Goal: Task Accomplishment & Management: Complete application form

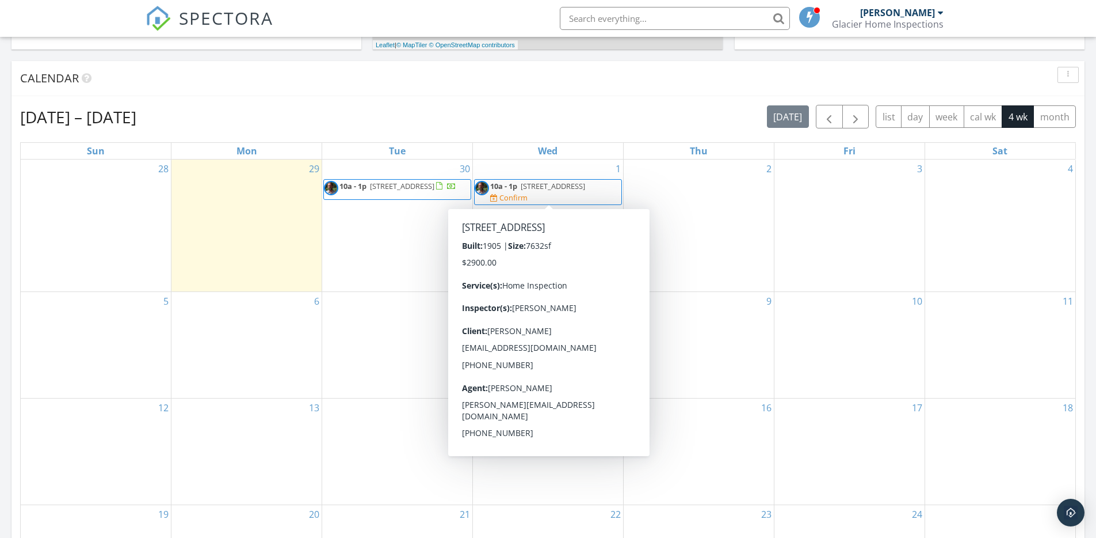
scroll to position [1065, 1114]
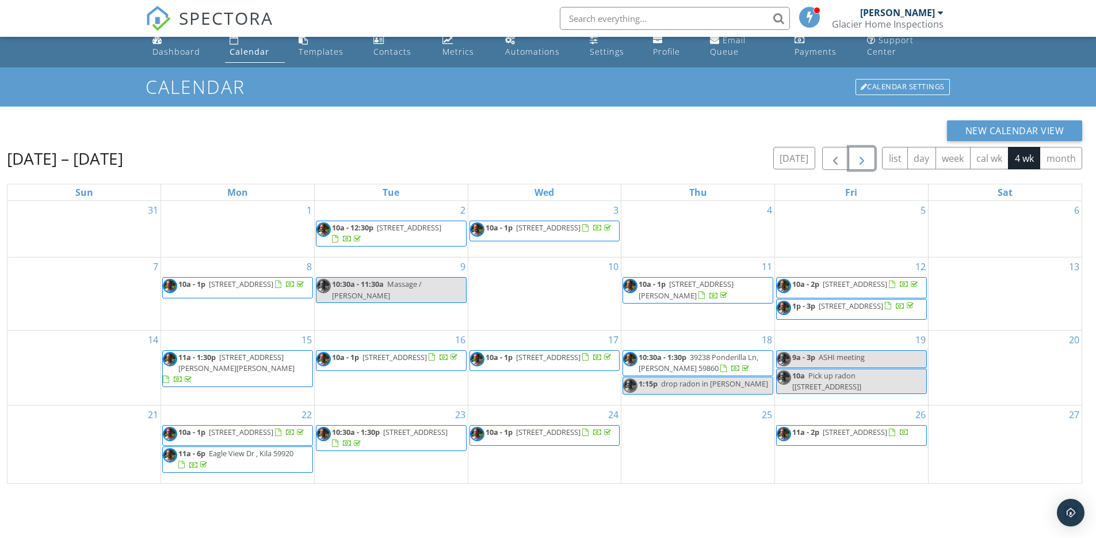
click at [860, 159] on span "button" at bounding box center [862, 159] width 14 height 14
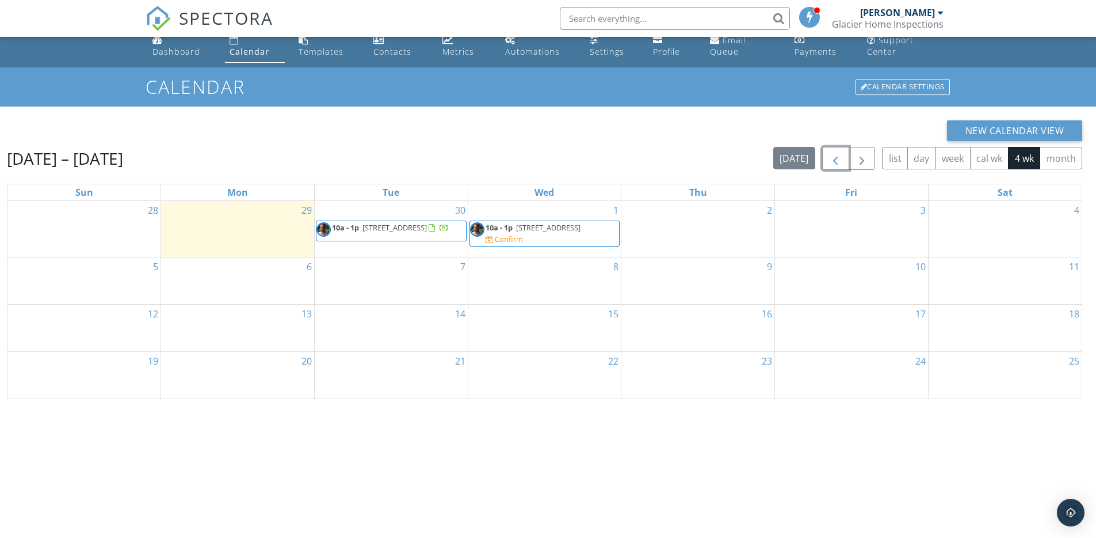
click at [833, 157] on span "button" at bounding box center [836, 159] width 14 height 14
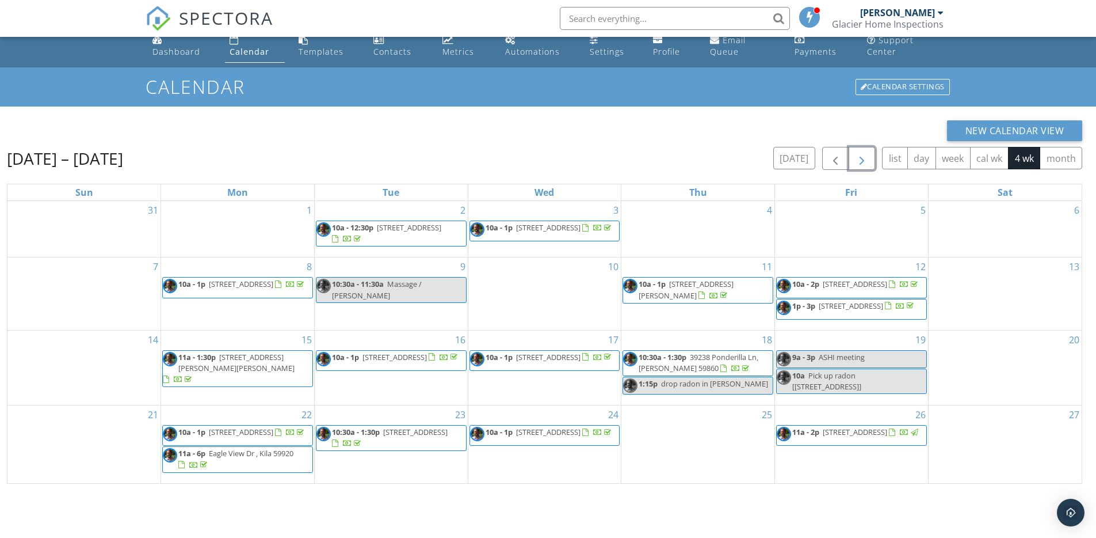
click at [866, 158] on span "button" at bounding box center [862, 159] width 14 height 14
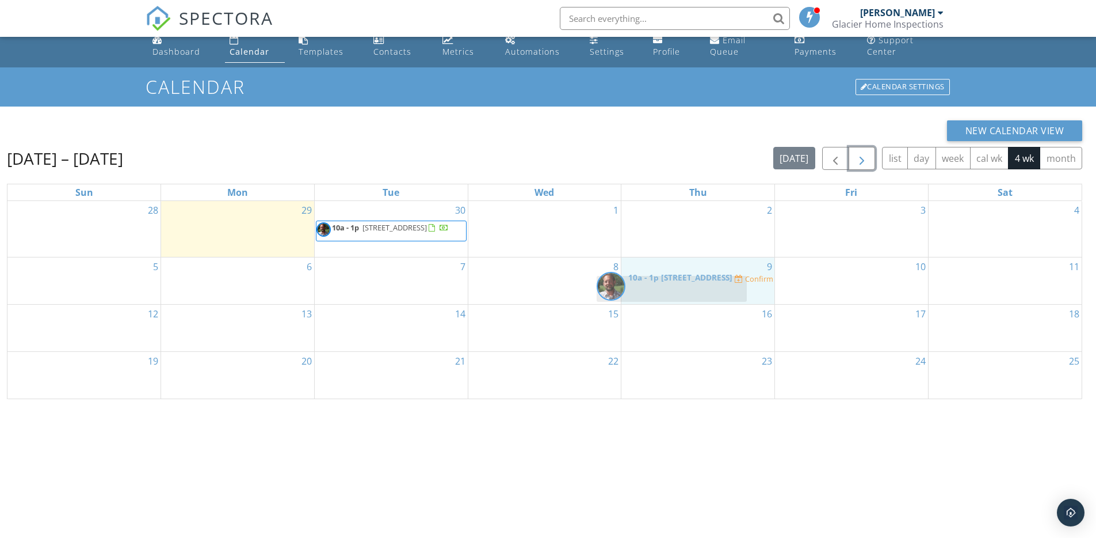
drag, startPoint x: 553, startPoint y: 231, endPoint x: 680, endPoint y: 286, distance: 138.7
click at [680, 286] on body "SPECTORA Barry Wilkins Glacier Home Inspections Role: Inspector Change Role Das…" at bounding box center [548, 262] width 1096 height 549
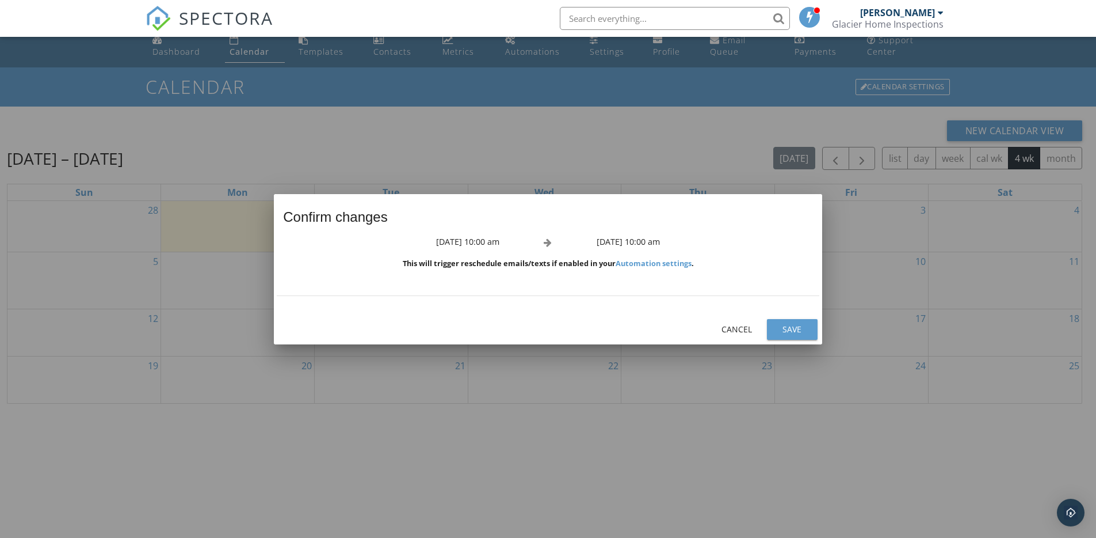
click at [796, 323] on div "Save" at bounding box center [792, 329] width 32 height 12
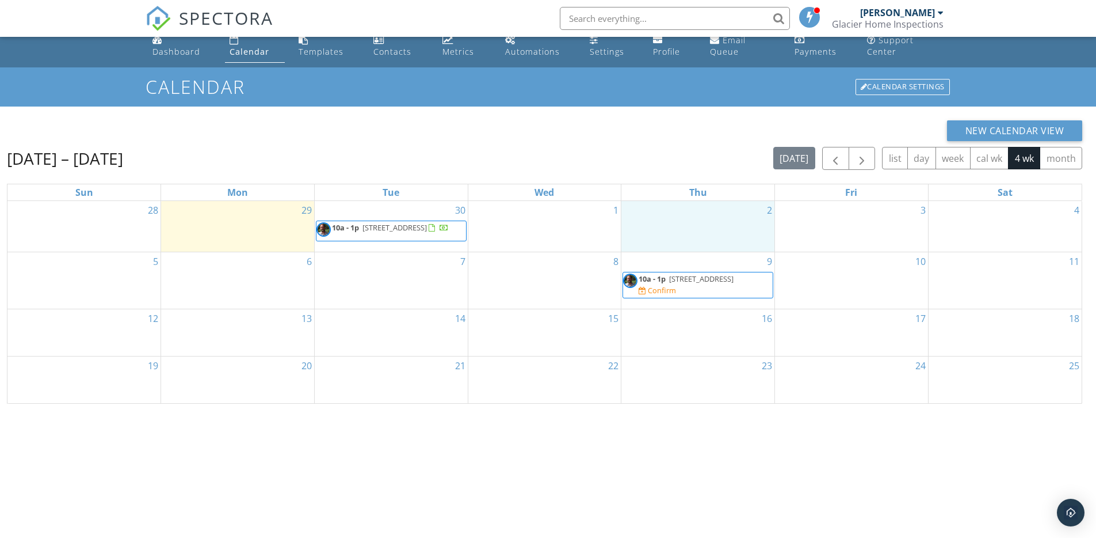
click at [702, 218] on div "2" at bounding box center [698, 226] width 153 height 51
click at [693, 169] on link "Inspection" at bounding box center [697, 168] width 59 height 18
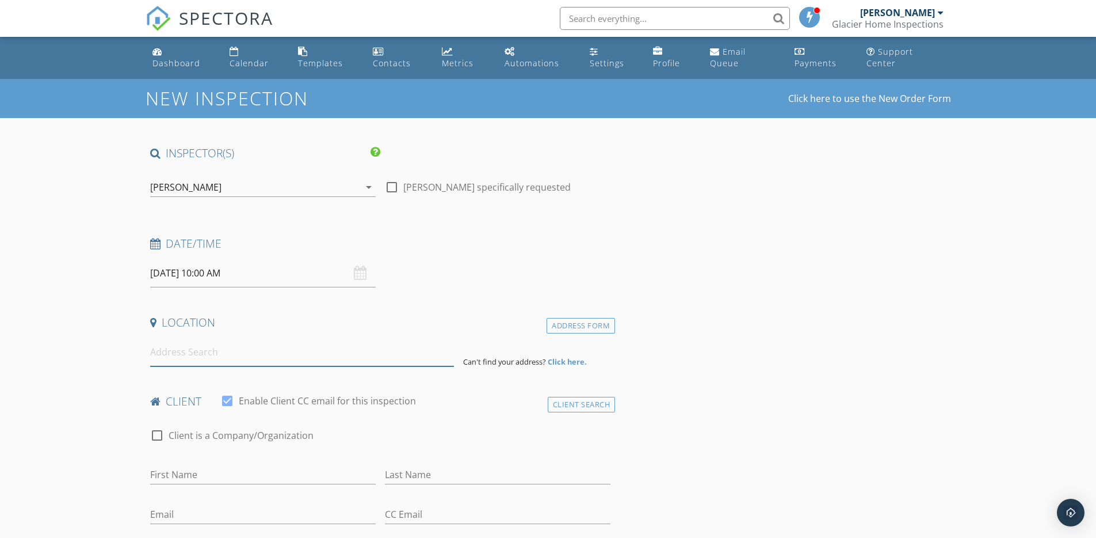
click at [161, 353] on input at bounding box center [302, 352] width 304 height 28
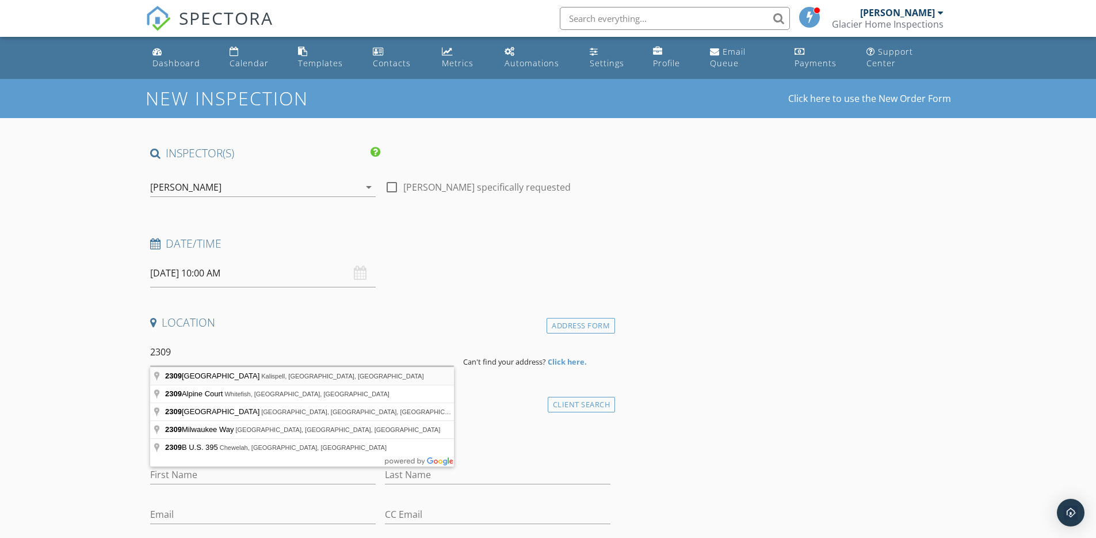
type input "2309 Jefferson Boulevard, Kalispell, MT, USA"
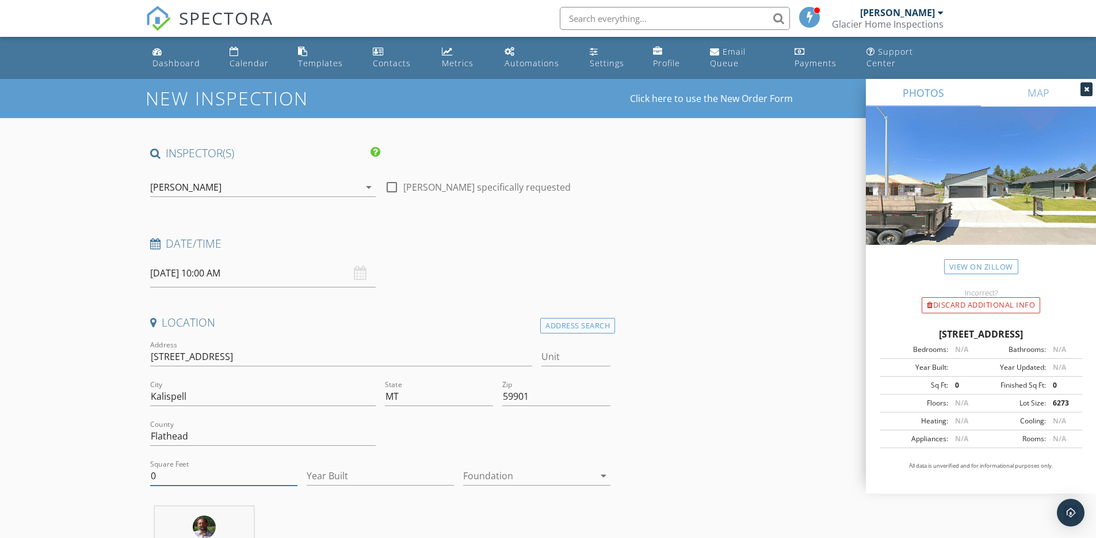
click at [158, 476] on input "0" at bounding box center [223, 475] width 147 height 19
type input "1494"
click at [338, 474] on input "Year Built" at bounding box center [380, 475] width 147 height 19
type input "2025"
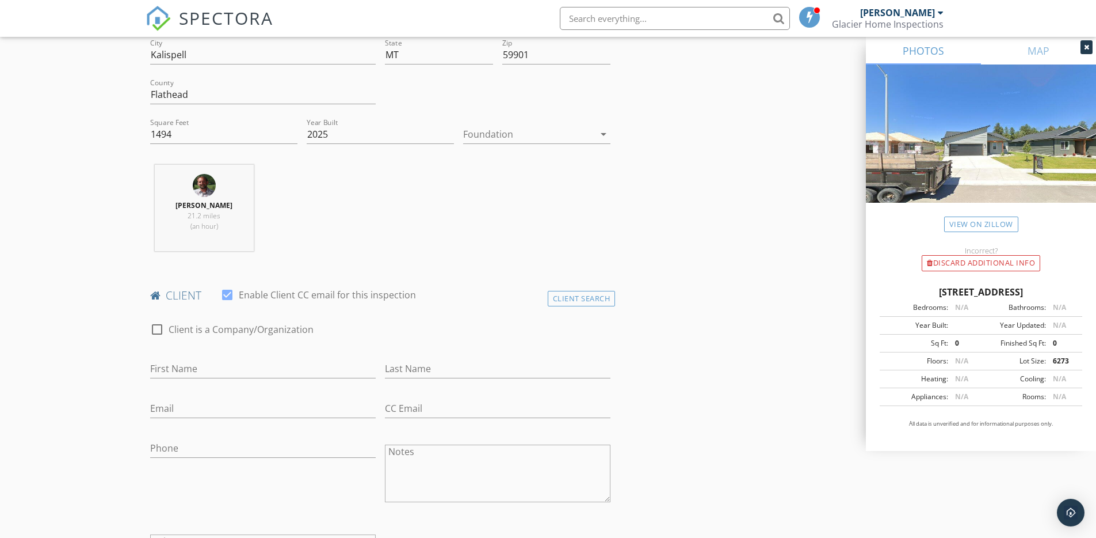
scroll to position [358, 0]
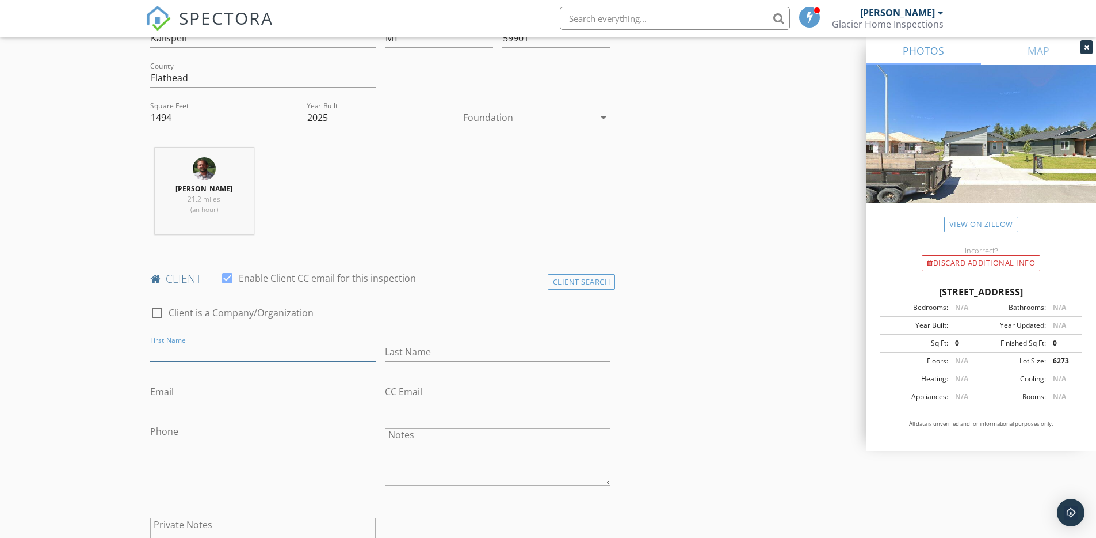
click at [176, 349] on input "First Name" at bounding box center [263, 351] width 226 height 19
type input "Jenny"
click at [428, 351] on input "Last Name" at bounding box center [498, 351] width 226 height 19
type input "Learn"
click at [190, 392] on input "Email" at bounding box center [263, 391] width 226 height 19
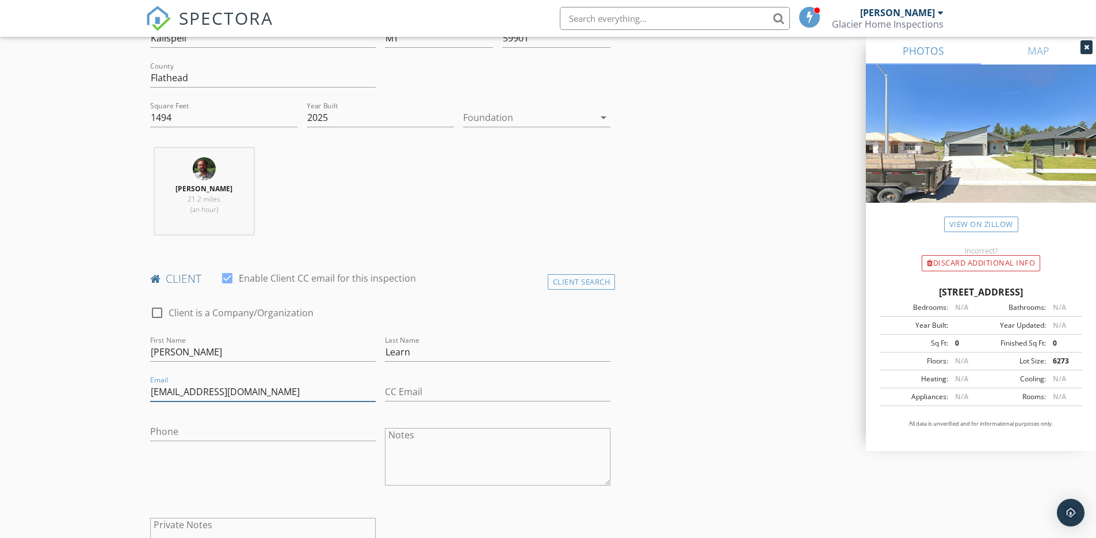
type input "bellaswan0749@yahoo.com"
click at [170, 429] on input "Phone" at bounding box center [263, 431] width 226 height 19
type input "406-471-7991"
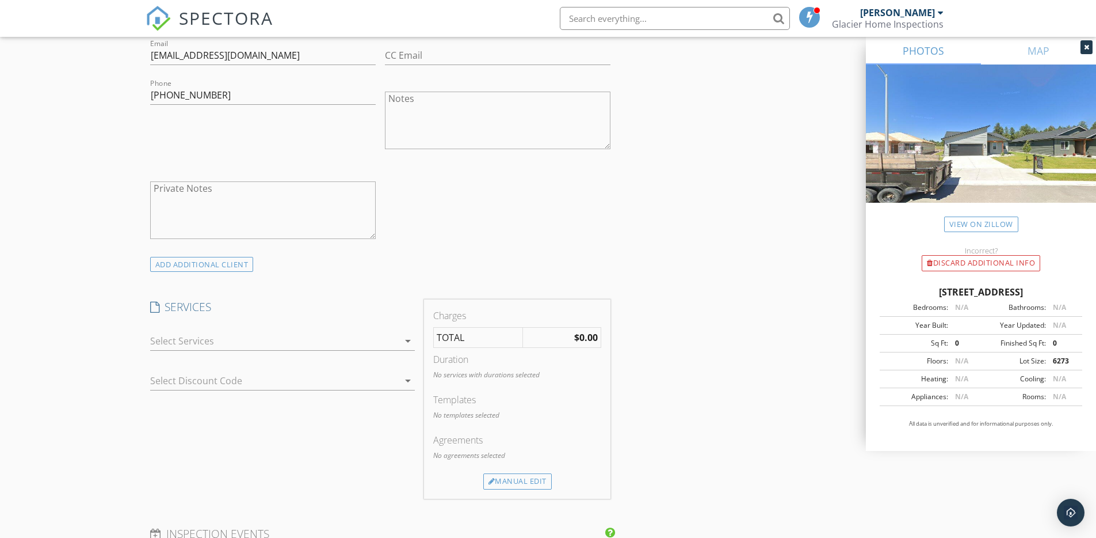
scroll to position [822, 0]
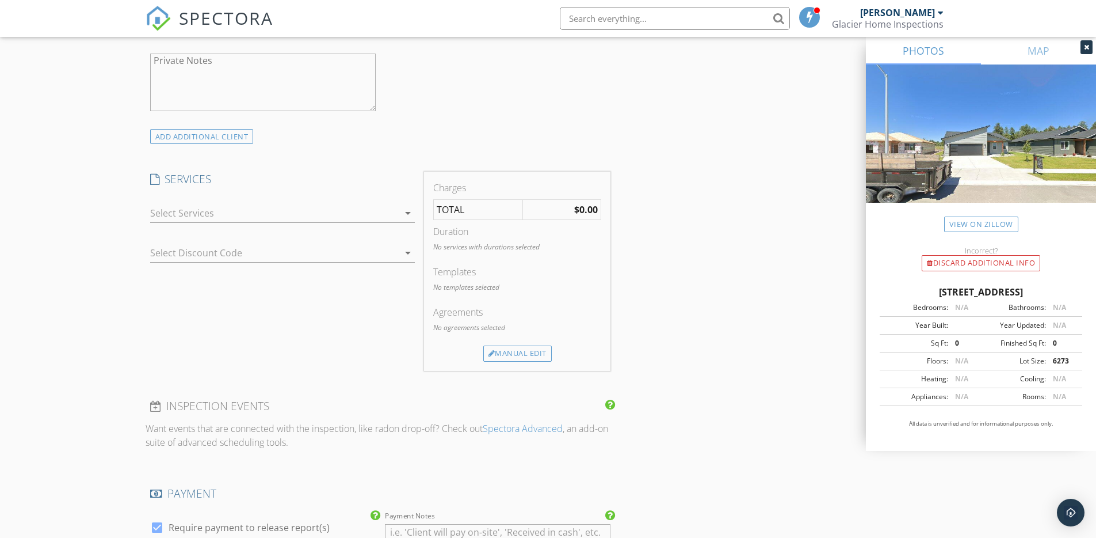
click at [202, 210] on div at bounding box center [274, 213] width 249 height 18
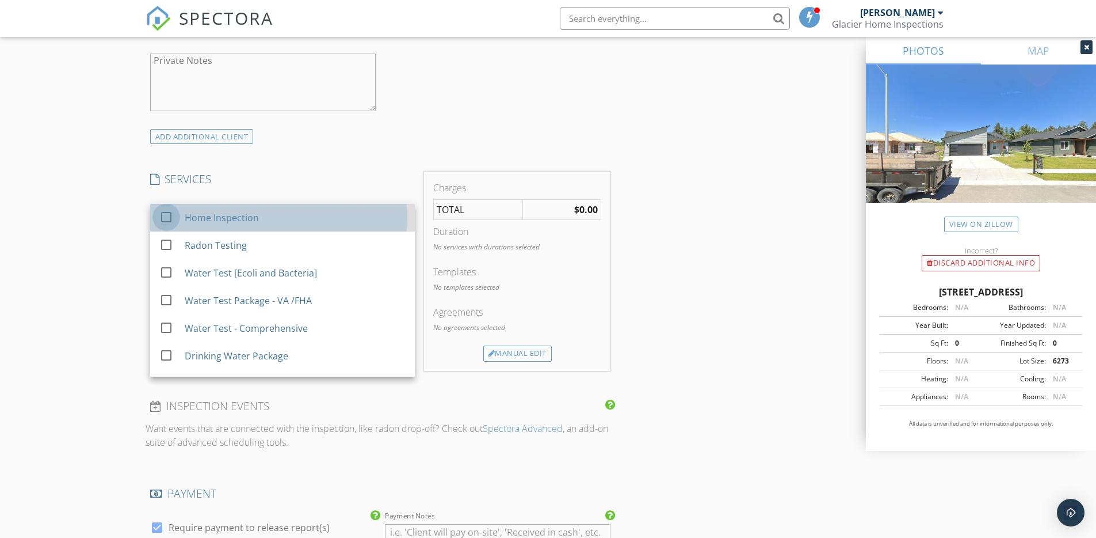
click at [170, 216] on div at bounding box center [167, 217] width 20 height 20
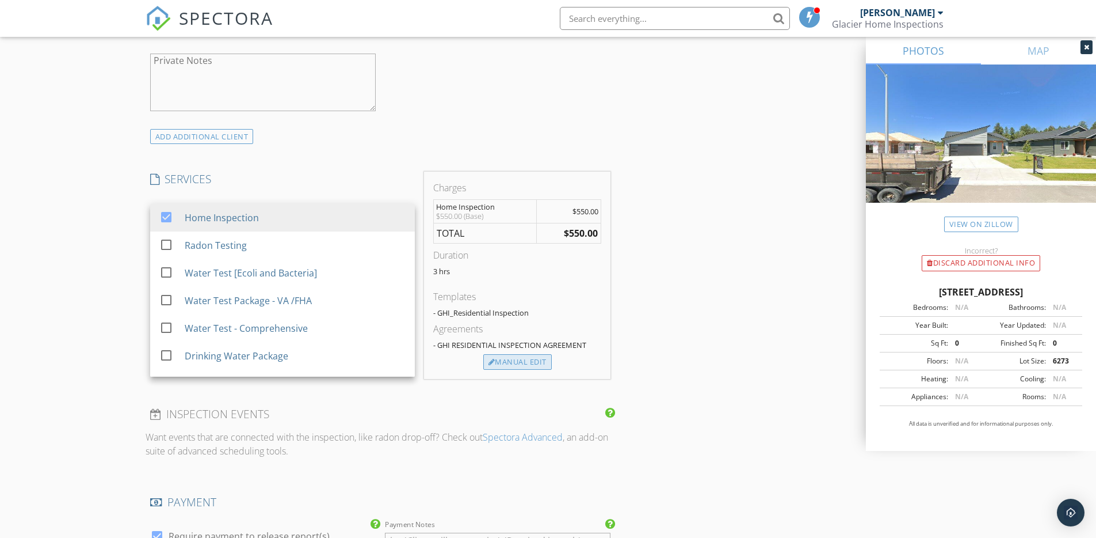
click at [520, 358] on div "Manual Edit" at bounding box center [517, 362] width 68 height 16
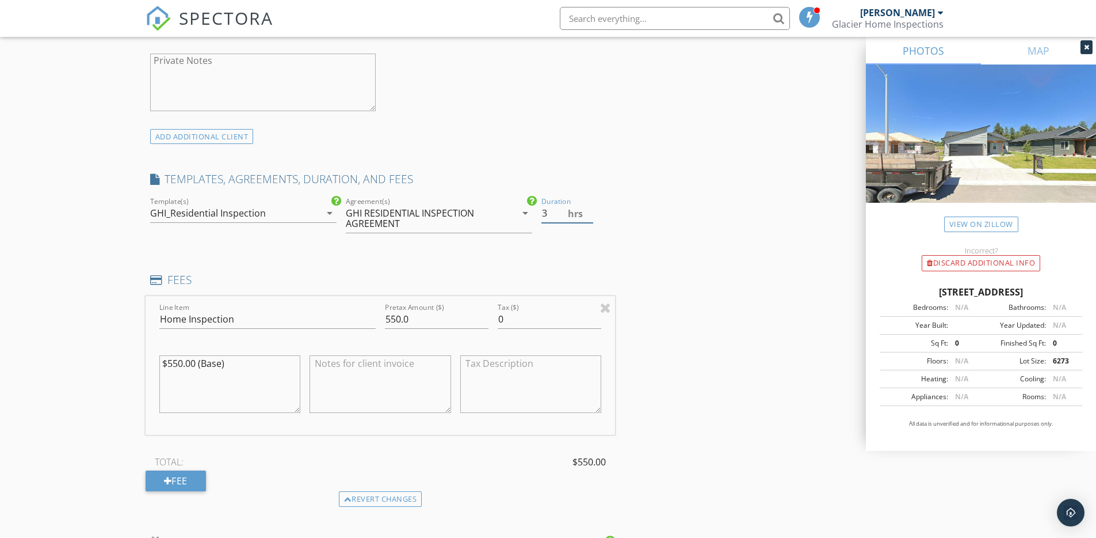
click at [551, 212] on input "3" at bounding box center [568, 213] width 52 height 19
type input "2"
click at [432, 316] on input "550.0" at bounding box center [437, 319] width 104 height 19
type input "5"
type input "495.00"
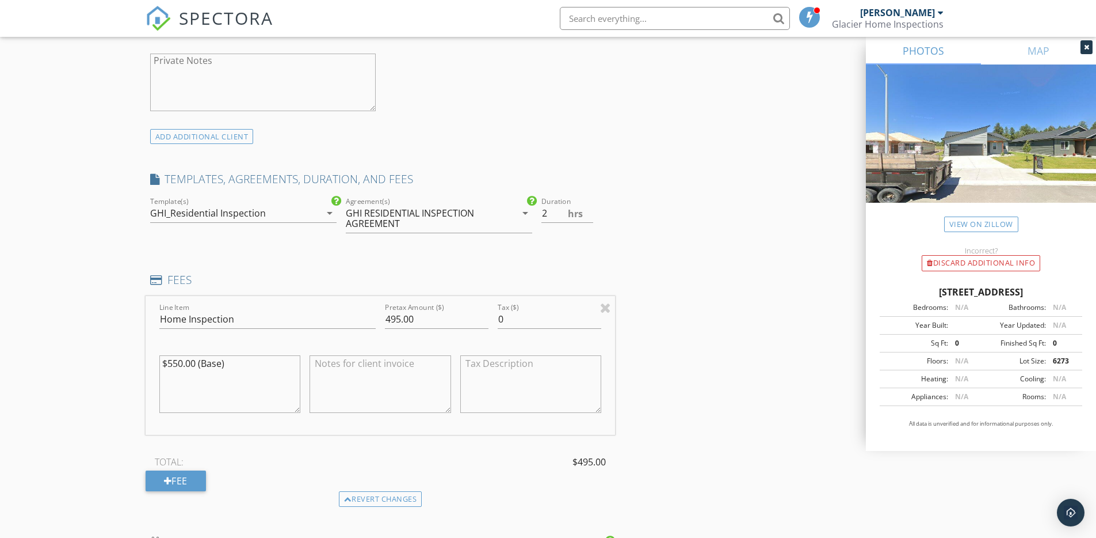
click at [680, 276] on div "INSPECTOR(S) check_box Barry Wilkins PRIMARY Barry Wilkins arrow_drop_down chec…" at bounding box center [549, 355] width 806 height 2062
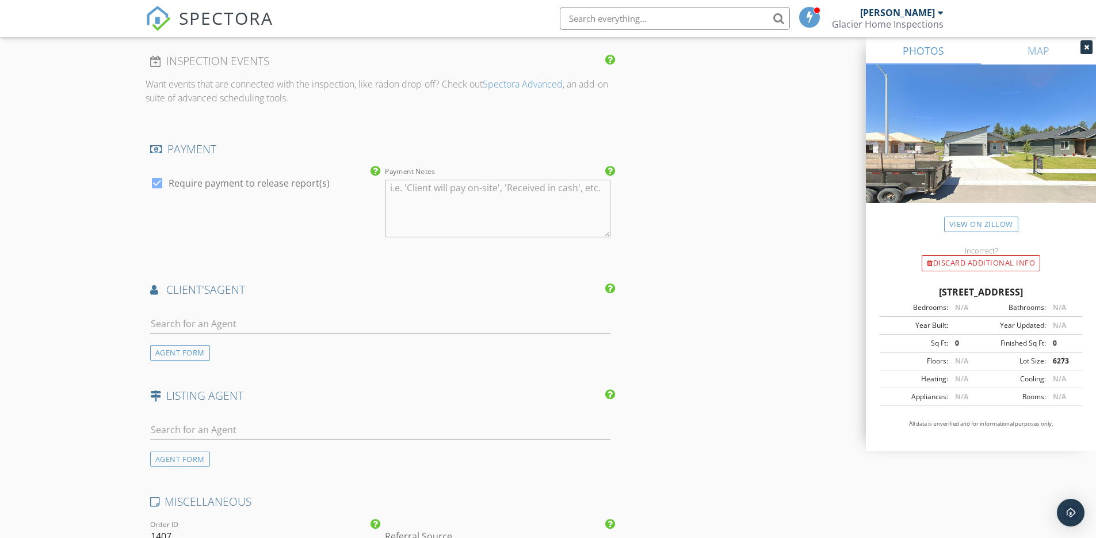
scroll to position [1392, 0]
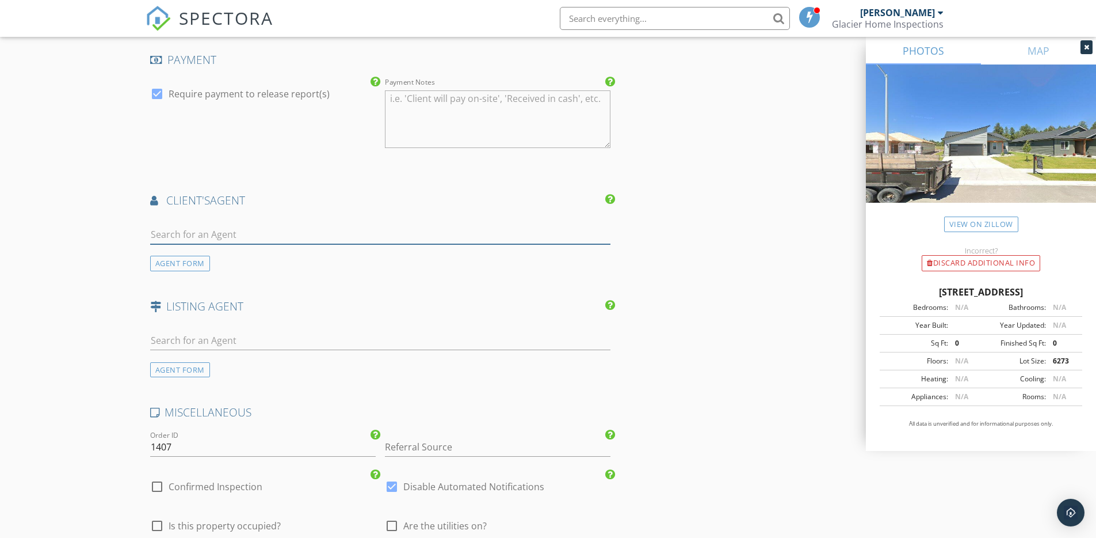
click at [176, 235] on input "text" at bounding box center [380, 234] width 461 height 19
type input "Linc"
click at [230, 256] on div "[PERSON_NAME]" at bounding box center [238, 255] width 111 height 14
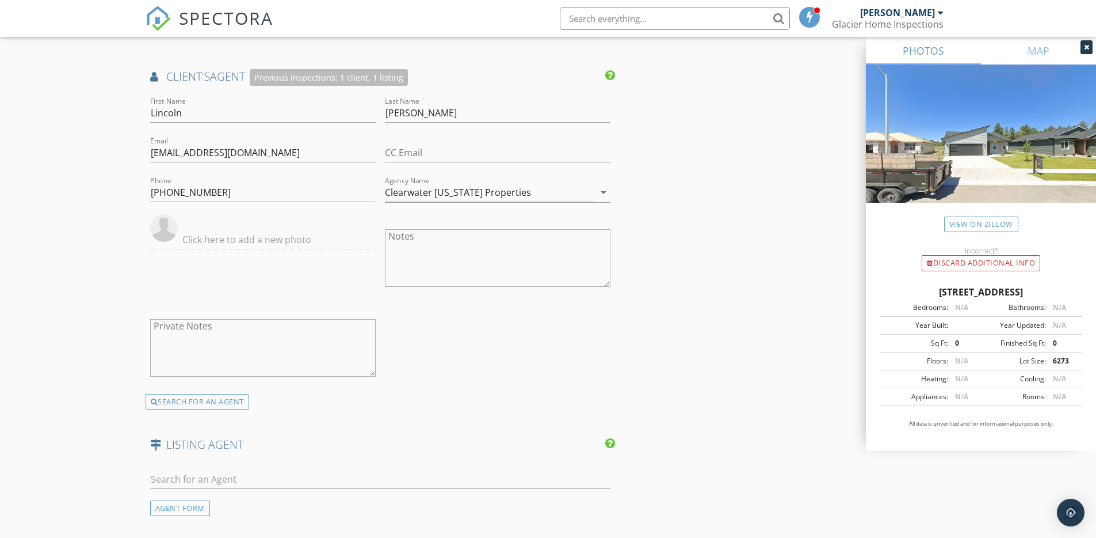
scroll to position [1520, 0]
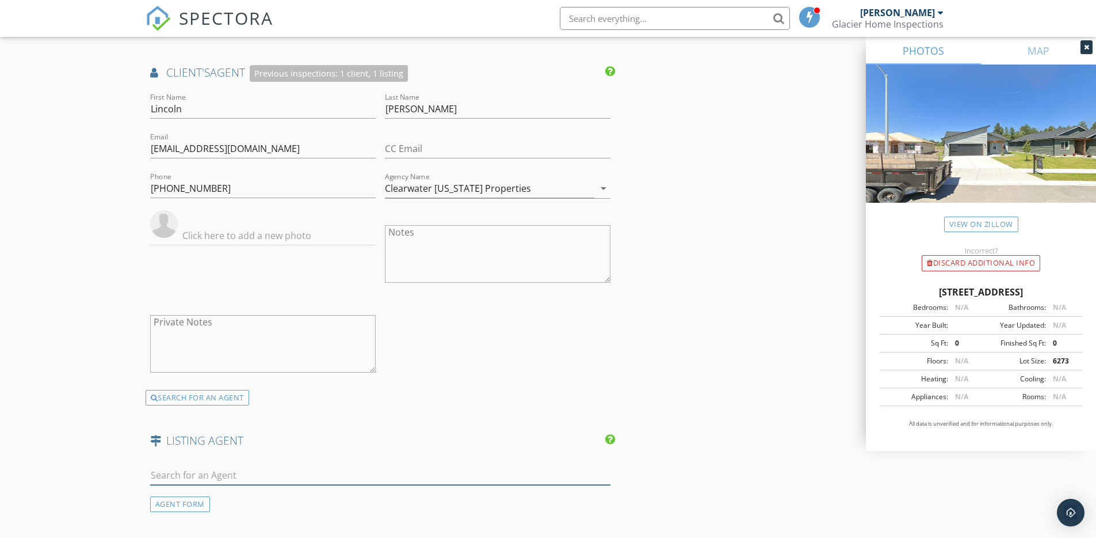
click at [186, 473] on input "text" at bounding box center [380, 475] width 461 height 19
type input "Josh"
click at [226, 504] on div "Silver Creek Realty Group" at bounding box center [225, 506] width 84 height 9
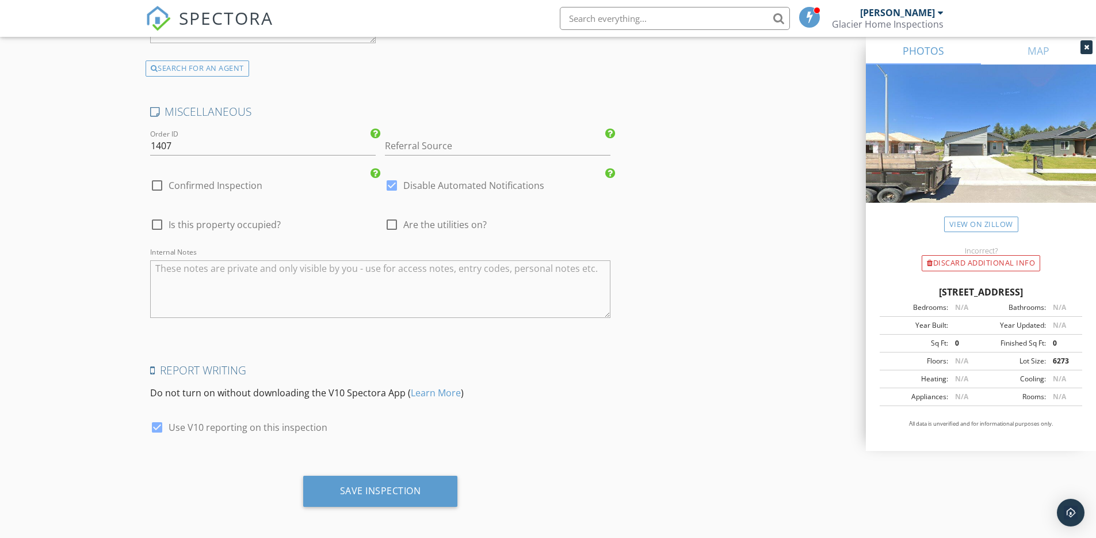
scroll to position [2222, 0]
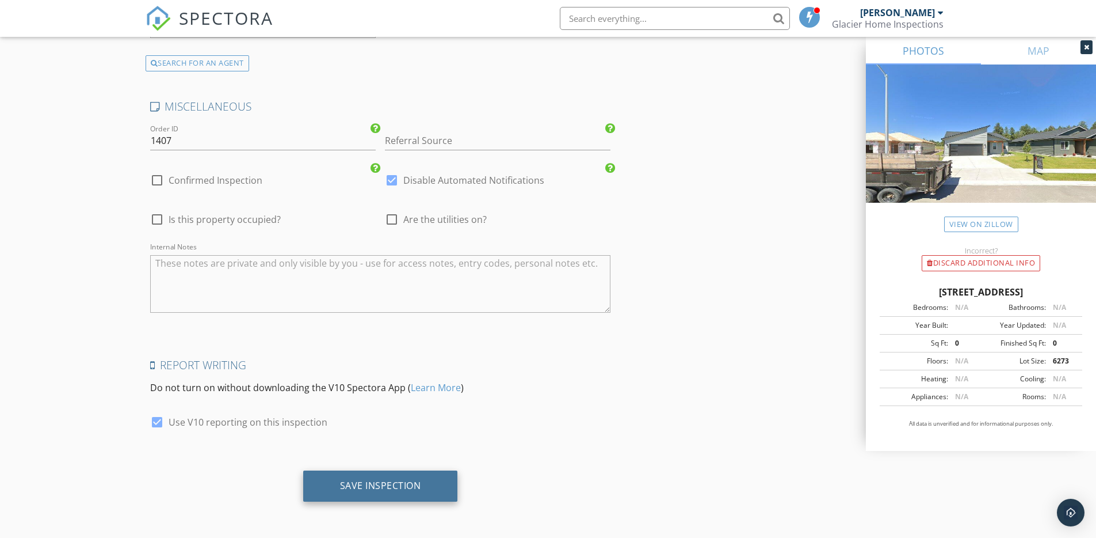
click at [395, 483] on div "Save Inspection" at bounding box center [380, 485] width 81 height 12
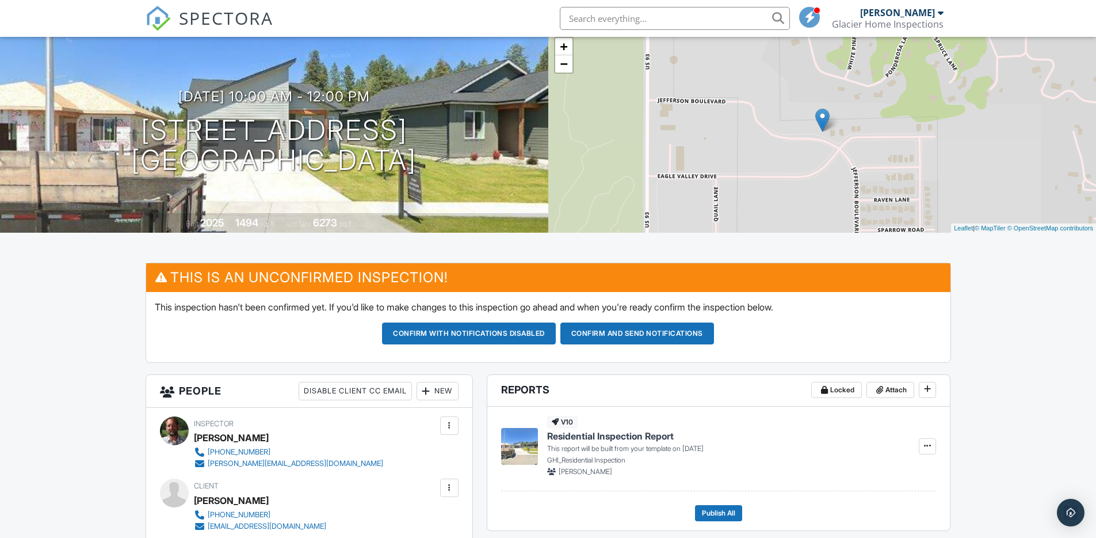
scroll to position [92, 0]
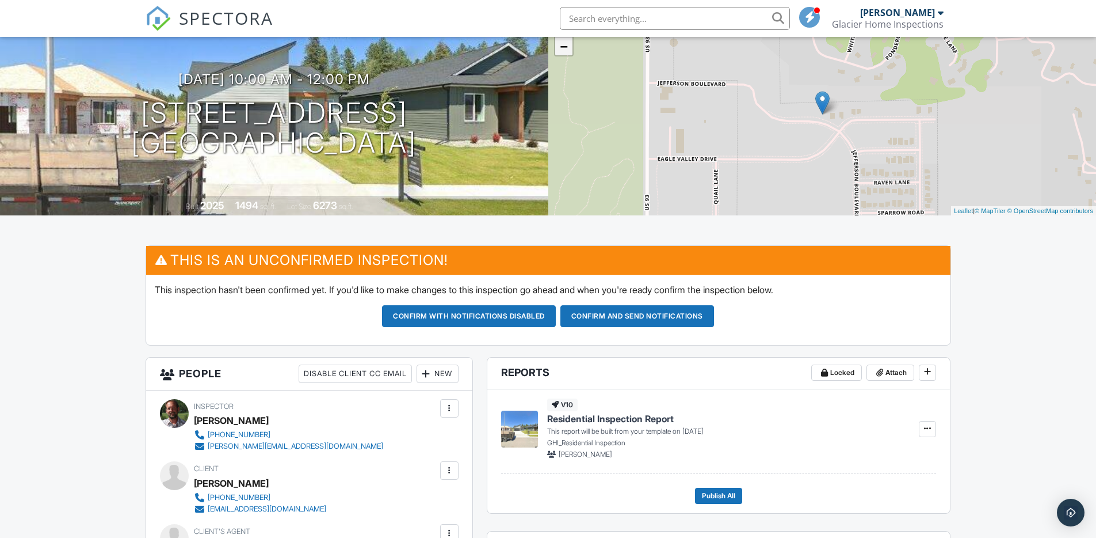
click at [569, 55] on link "−" at bounding box center [563, 46] width 17 height 17
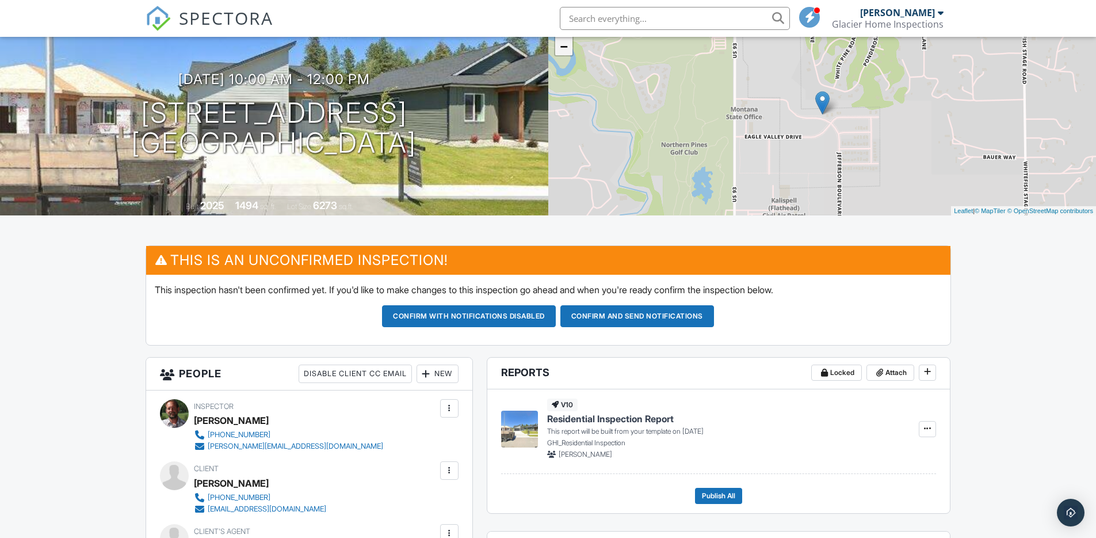
click at [569, 55] on link "−" at bounding box center [563, 46] width 17 height 17
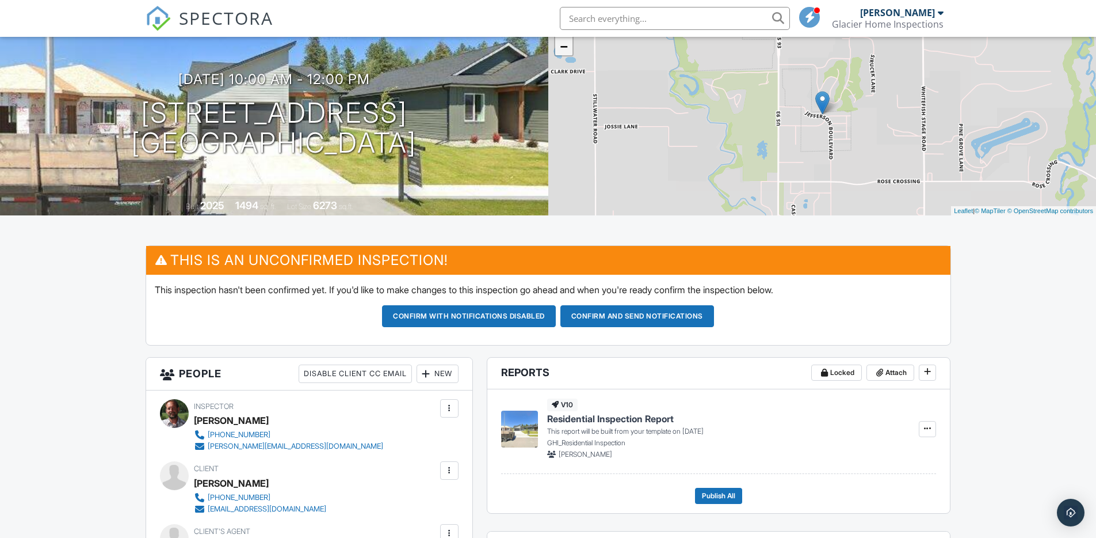
click at [569, 55] on link "−" at bounding box center [563, 46] width 17 height 17
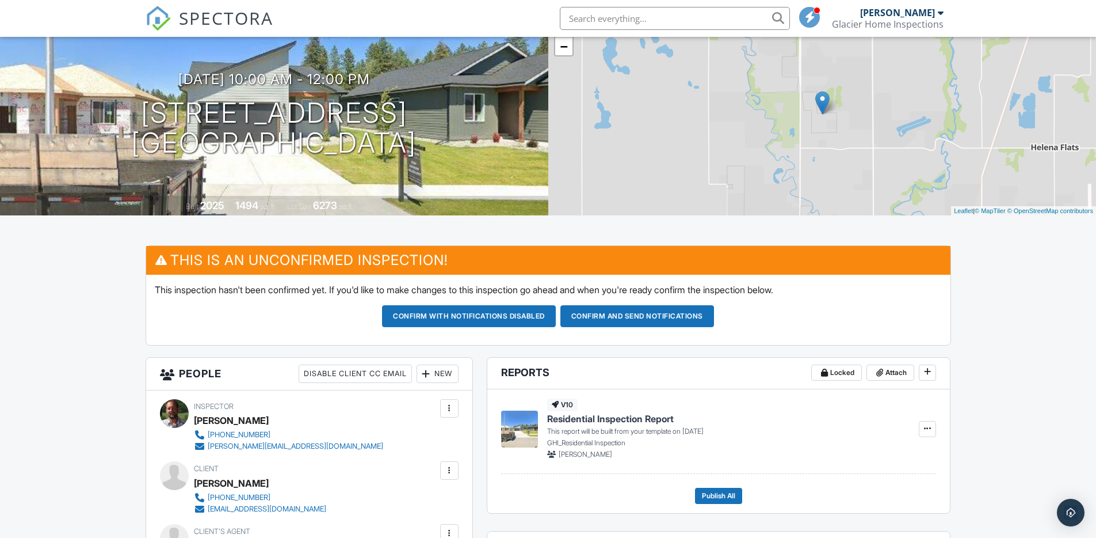
click at [568, 38] on link "+" at bounding box center [563, 29] width 17 height 17
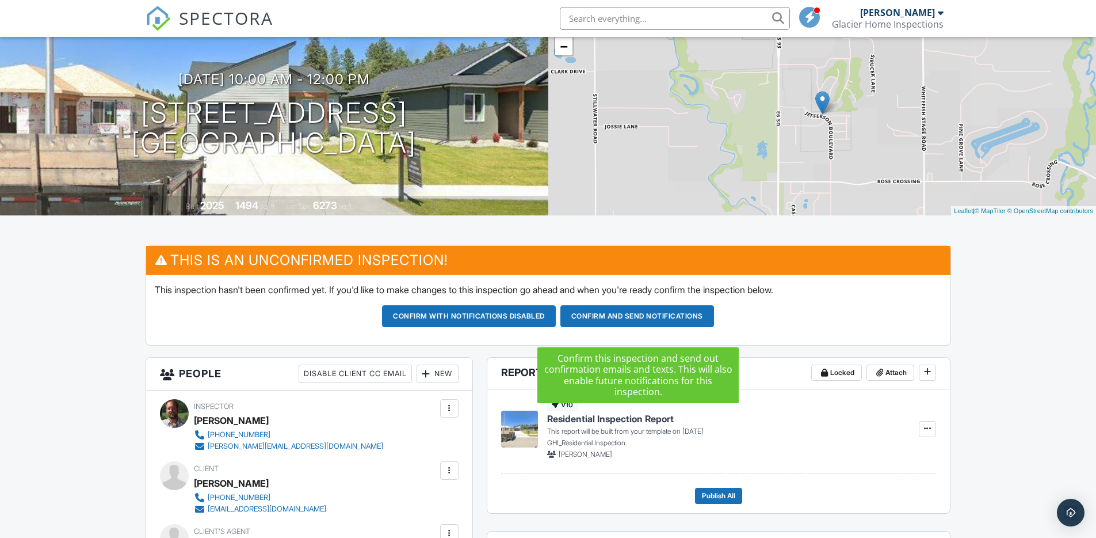
click at [631, 324] on button "Confirm and send notifications" at bounding box center [638, 316] width 154 height 22
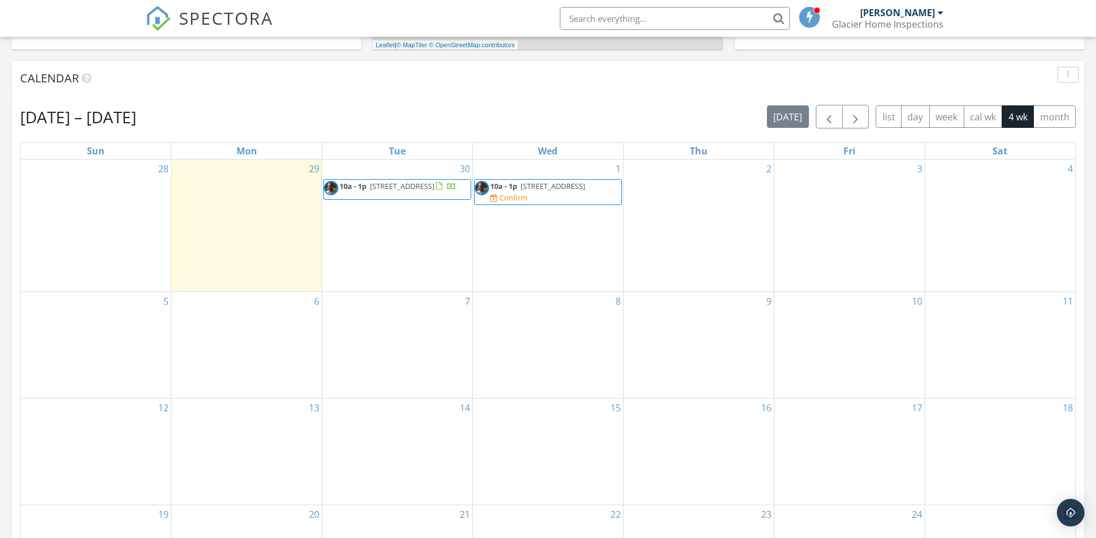
scroll to position [1065, 1114]
click at [402, 186] on span "[STREET_ADDRESS]" at bounding box center [402, 186] width 64 height 10
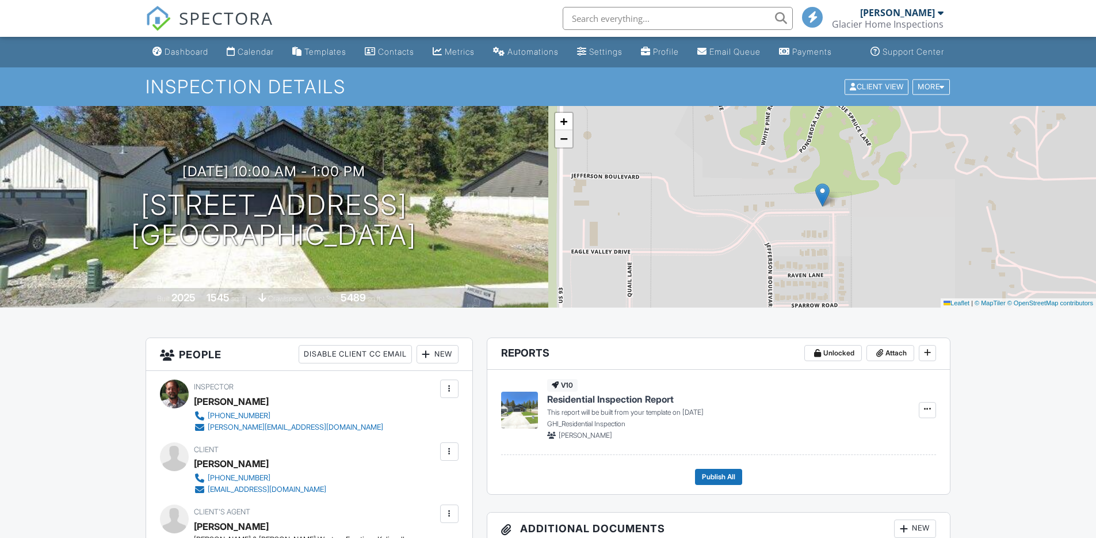
click at [566, 146] on span "−" at bounding box center [563, 138] width 7 height 14
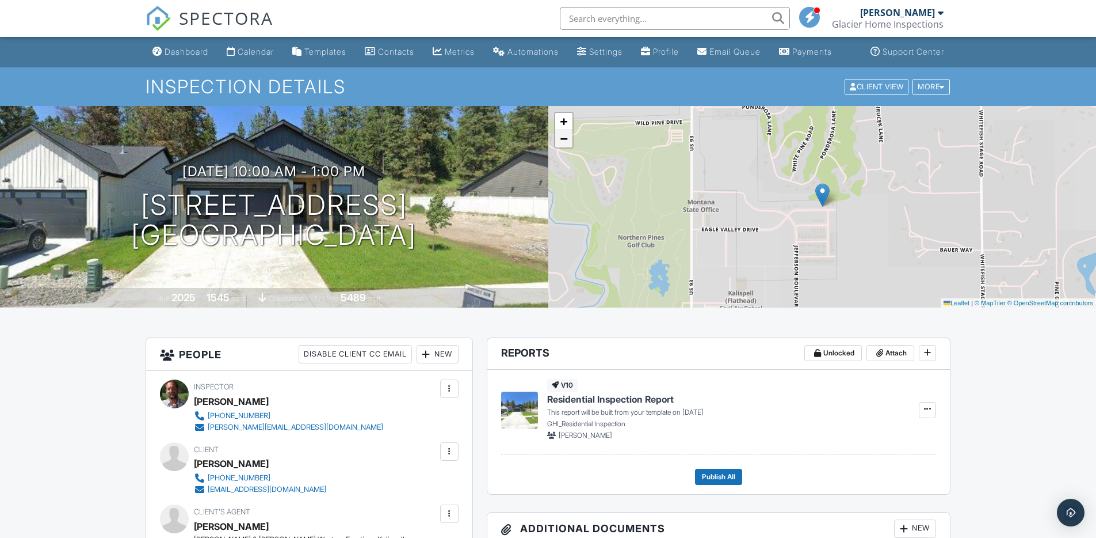
click at [566, 146] on span "−" at bounding box center [563, 138] width 7 height 14
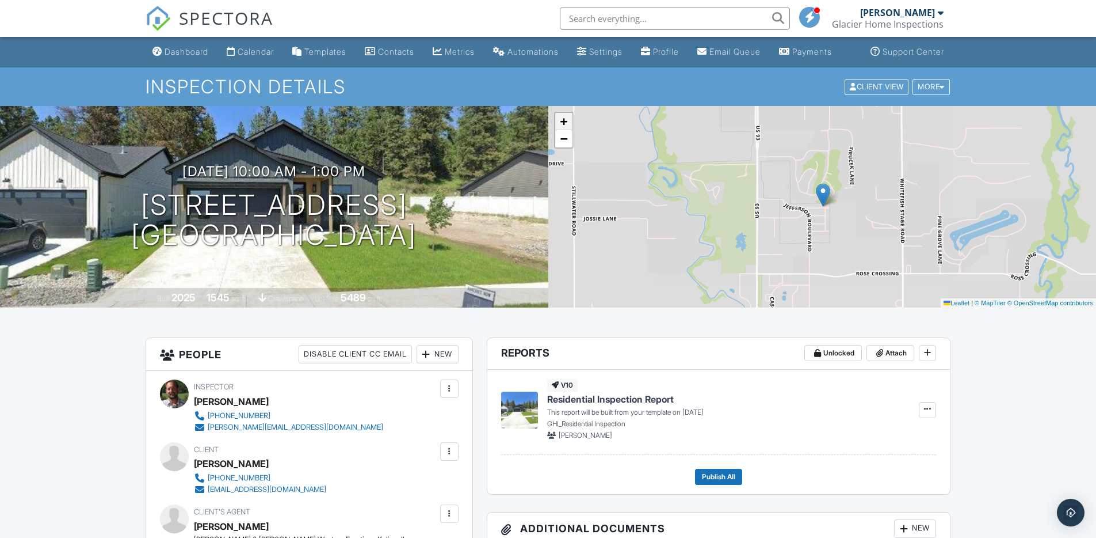
click at [563, 128] on span "+" at bounding box center [563, 121] width 7 height 14
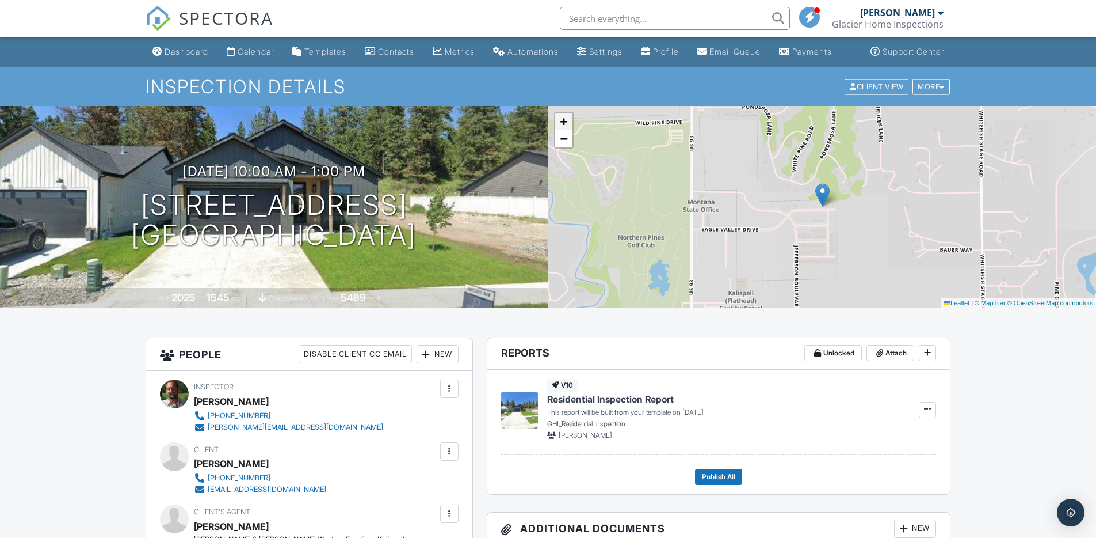
click at [563, 128] on span "+" at bounding box center [563, 121] width 7 height 14
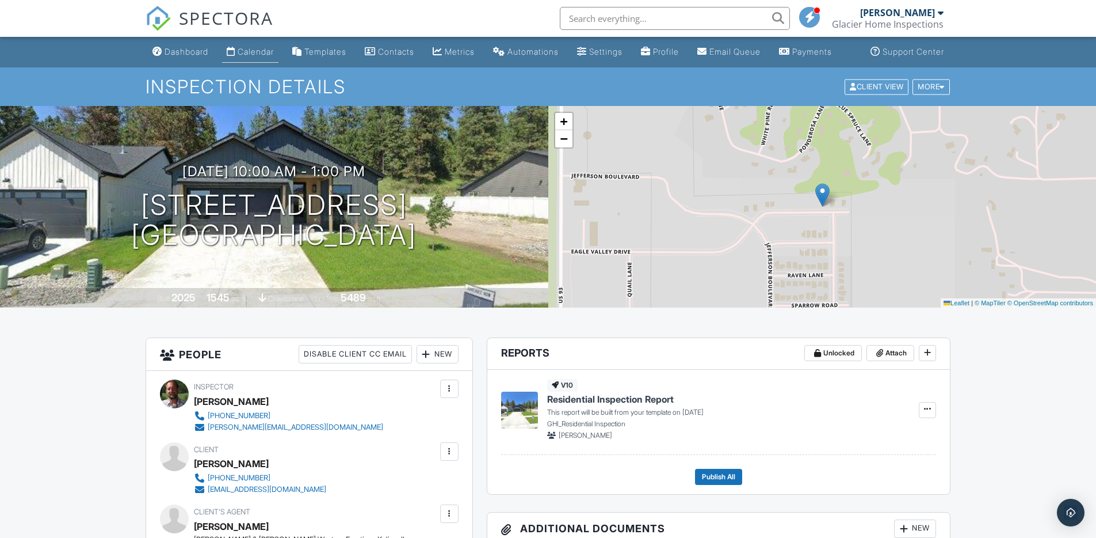
click at [243, 56] on div "Calendar" at bounding box center [256, 52] width 36 height 10
